Goal: Task Accomplishment & Management: Manage account settings

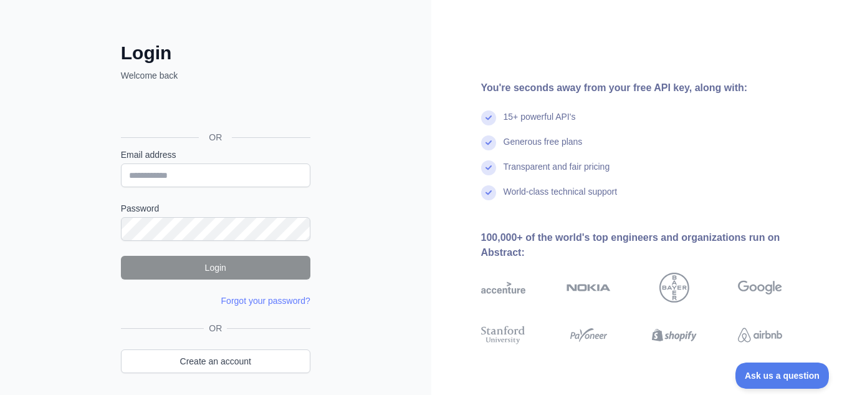
scroll to position [81, 0]
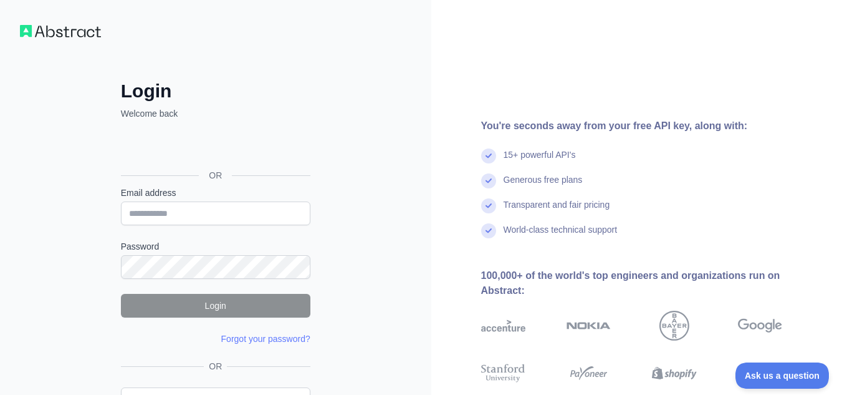
click at [27, 37] on div "Login Welcome back OR Email address Password Login Forgot your password? Please…" at bounding box center [215, 238] width 431 height 476
click at [29, 32] on img at bounding box center [60, 31] width 81 height 12
click at [32, 26] on img at bounding box center [60, 31] width 81 height 12
